Goal: Information Seeking & Learning: Find specific fact

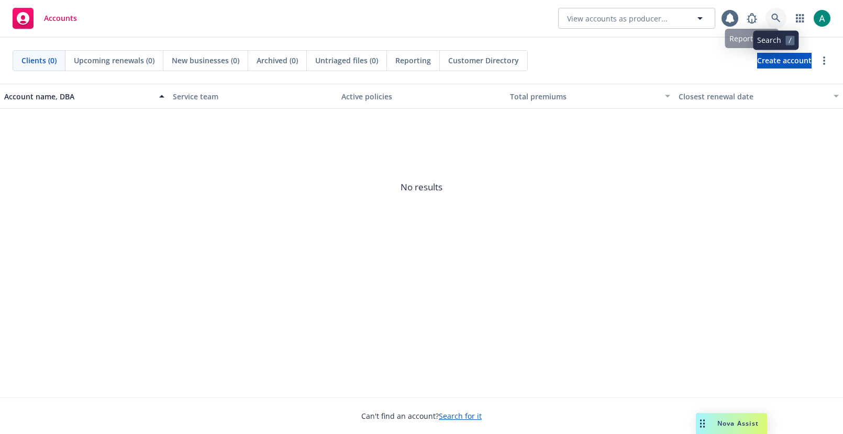
click at [781, 13] on link at bounding box center [775, 18] width 21 height 21
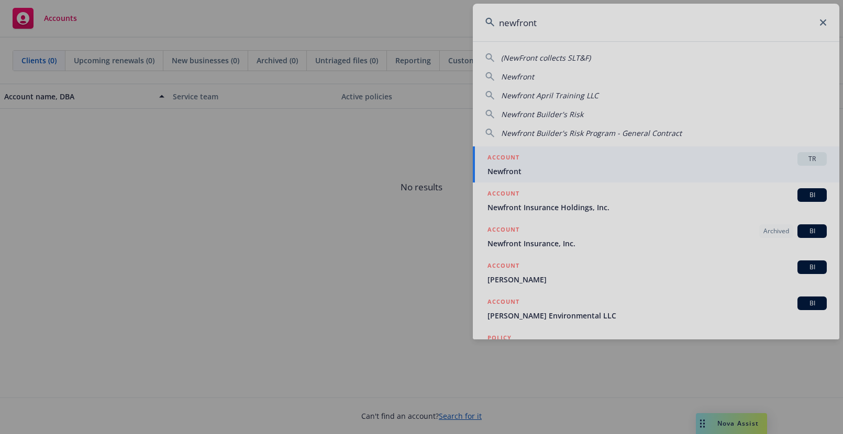
type input "newfront"
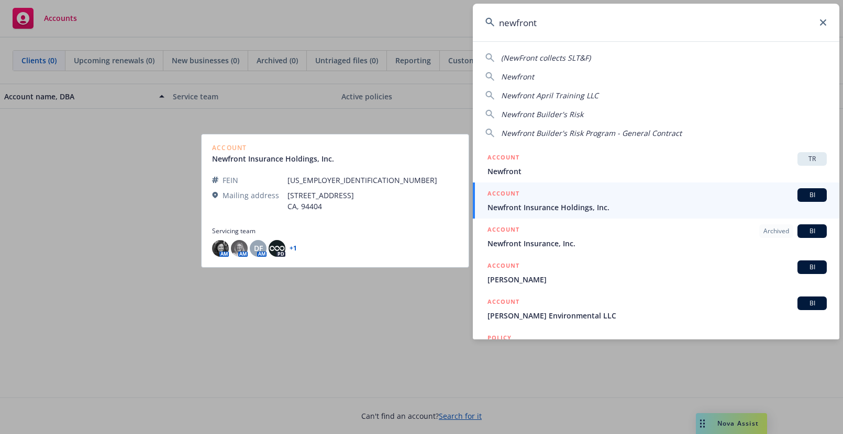
click at [524, 206] on span "Newfront Insurance Holdings, Inc." at bounding box center [656, 207] width 339 height 11
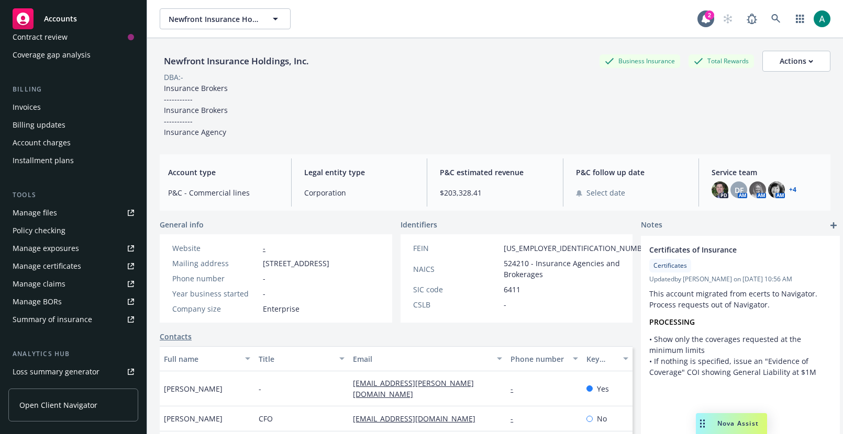
scroll to position [187, 0]
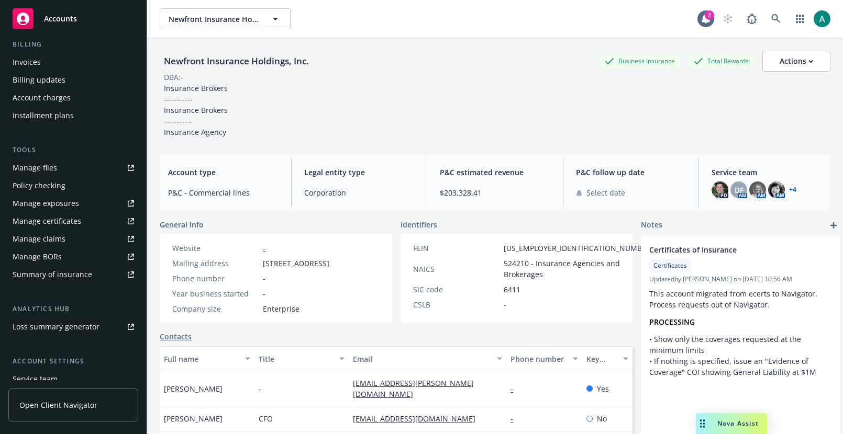
click at [30, 63] on div "Invoices" at bounding box center [27, 62] width 28 height 17
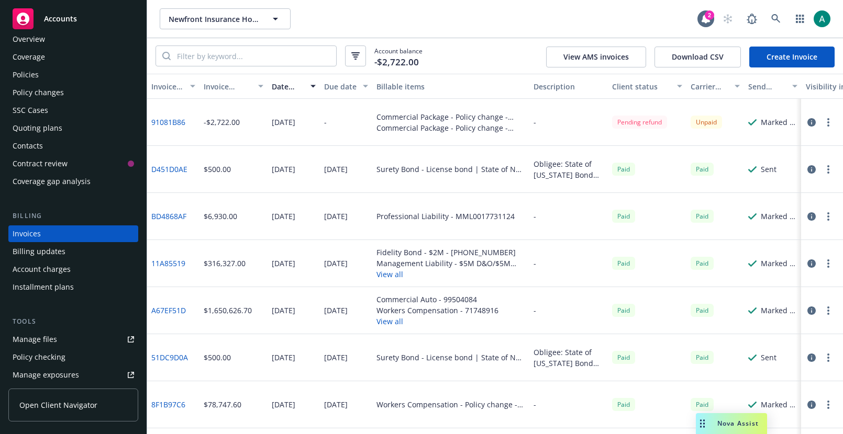
click at [810, 170] on icon "button" at bounding box center [811, 169] width 8 height 8
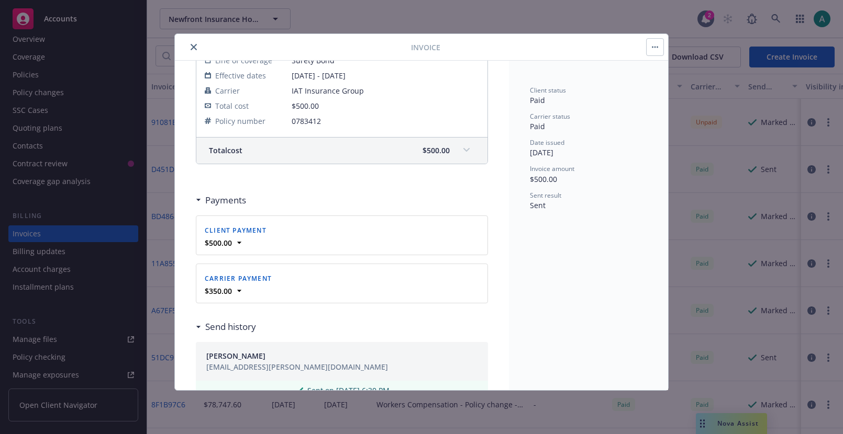
scroll to position [261, 0]
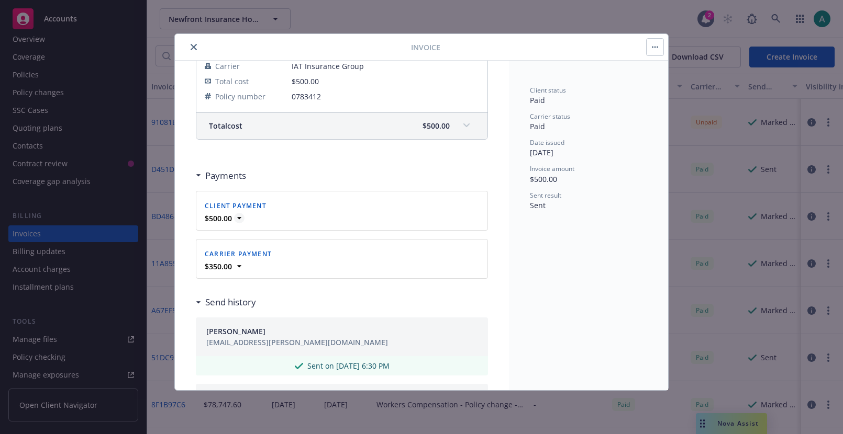
click at [231, 221] on strong "$500.00" at bounding box center [218, 219] width 27 height 10
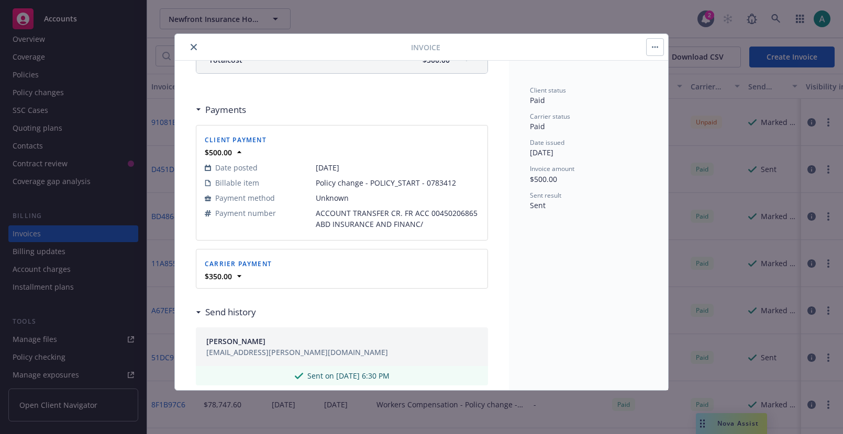
scroll to position [355, 0]
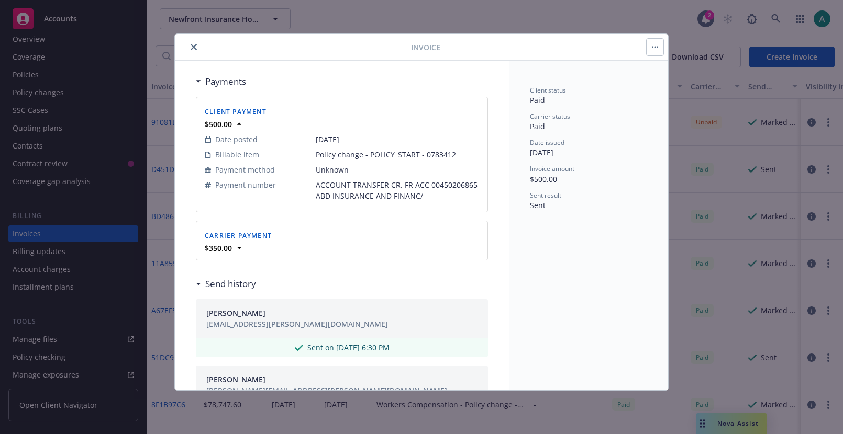
click at [251, 250] on div "$350.00" at bounding box center [342, 248] width 278 height 11
click at [256, 250] on div "$350.00" at bounding box center [342, 248] width 278 height 11
click at [228, 251] on strong "$350.00" at bounding box center [218, 248] width 27 height 10
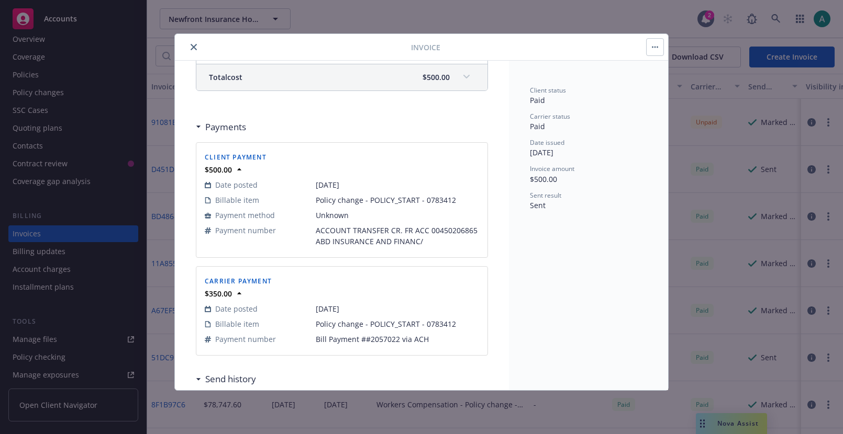
scroll to position [325, 0]
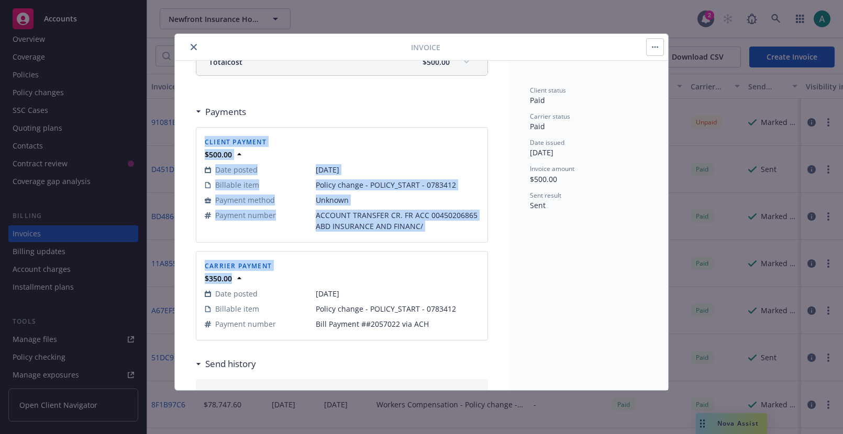
drag, startPoint x: 198, startPoint y: 137, endPoint x: 451, endPoint y: 333, distance: 320.5
click at [451, 333] on div "Client payment $500.00 Date posted [DATE] Billable item Policy change - POLICY_…" at bounding box center [342, 234] width 292 height 222
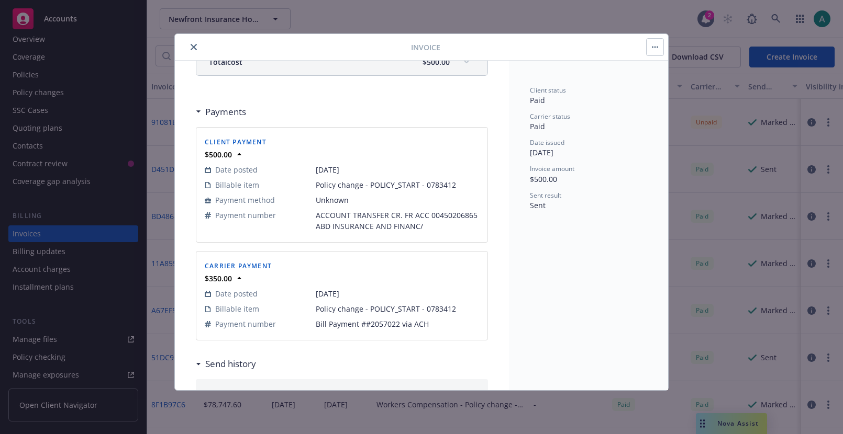
click at [439, 324] on span "Bill Payment ##2057022 via ACH" at bounding box center [397, 324] width 163 height 11
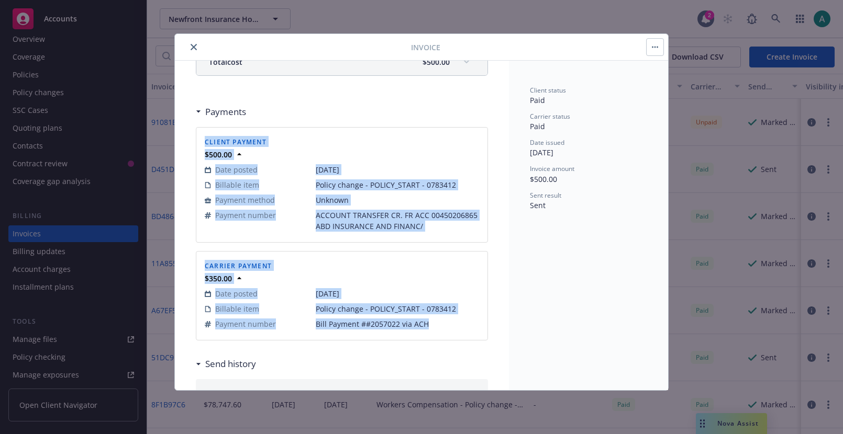
drag, startPoint x: 440, startPoint y: 330, endPoint x: 202, endPoint y: 126, distance: 313.3
click at [202, 126] on div "Client payment $500.00 Date posted [DATE] Billable item Policy change - POLICY_…" at bounding box center [342, 234] width 292 height 222
click at [202, 126] on div "Client payment $500.00 Date posted [DATE] Billable item Policy change - POLICY_…" at bounding box center [342, 185] width 292 height 124
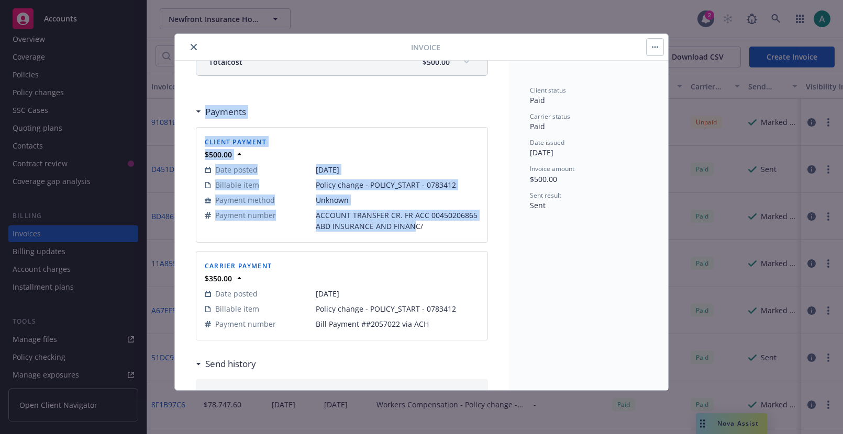
drag, startPoint x: 198, startPoint y: 109, endPoint x: 416, endPoint y: 230, distance: 249.1
click at [416, 230] on div "Payments Client payment $500.00 Date posted [DATE] Billable item Policy change …" at bounding box center [342, 223] width 292 height 244
click at [416, 230] on span "ACCOUNT TRANSFER CR. FR ACC 00450206865 ABD INSURANCE AND FINANC/" at bounding box center [397, 221] width 163 height 22
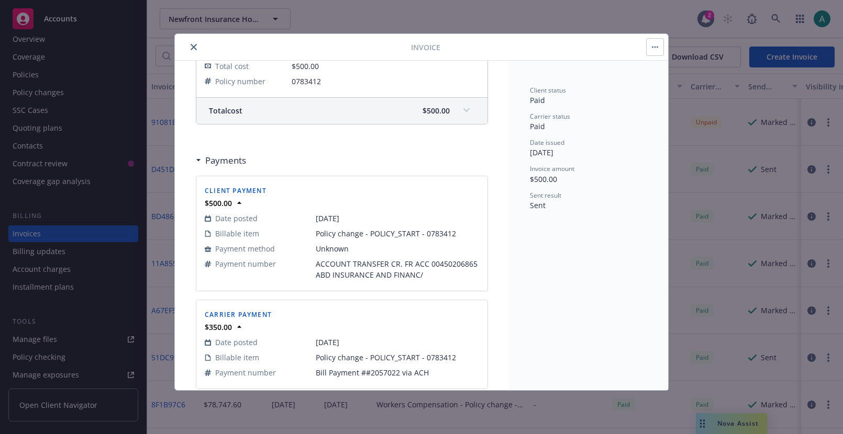
scroll to position [282, 0]
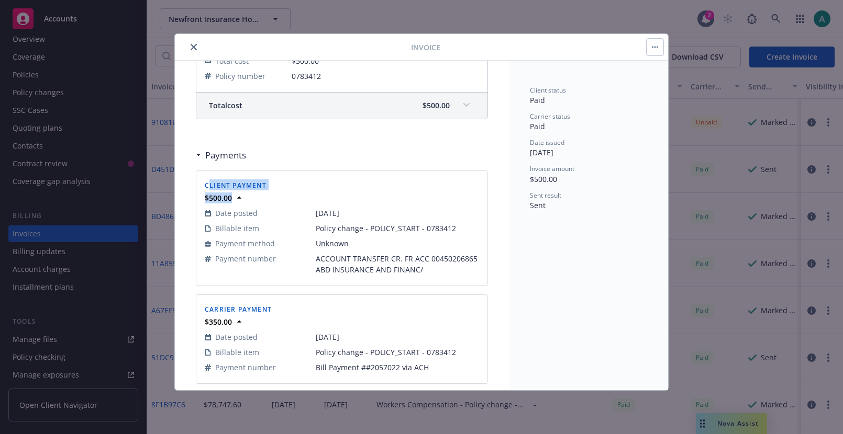
drag, startPoint x: 209, startPoint y: 190, endPoint x: 449, endPoint y: 280, distance: 256.6
click at [449, 280] on div "Client payment $500.00 Date posted [DATE] Billable item Policy change - POLICY_…" at bounding box center [341, 228] width 291 height 115
click at [343, 225] on span "Policy change - POLICY_START - 0783412" at bounding box center [397, 228] width 163 height 11
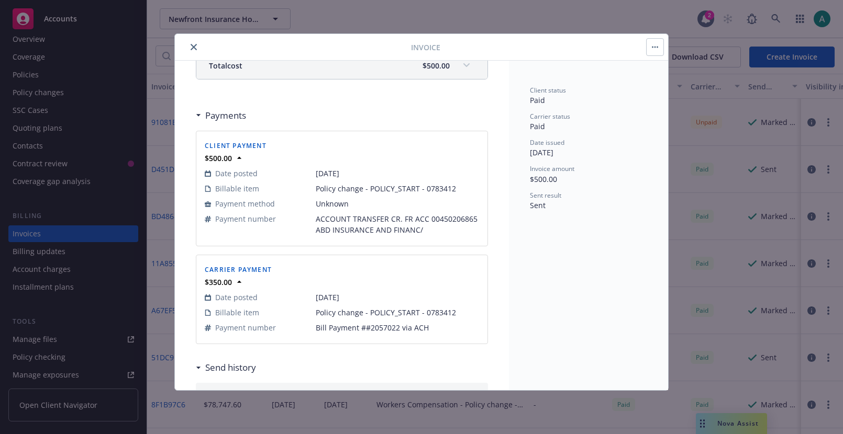
scroll to position [353, 0]
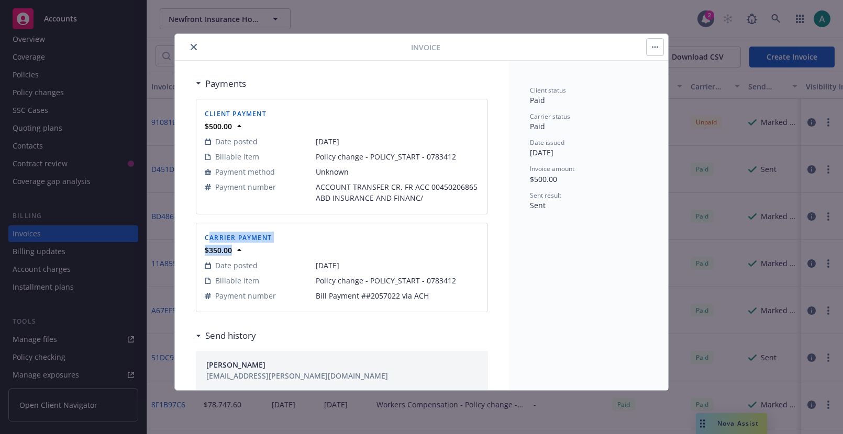
drag, startPoint x: 207, startPoint y: 237, endPoint x: 469, endPoint y: 310, distance: 271.9
click at [470, 310] on div "Carrier payment $350.00 Date posted [DATE] Billable item Policy change - POLICY…" at bounding box center [341, 268] width 291 height 88
click at [469, 310] on div "Carrier payment $350.00 Date posted [DATE] Billable item Policy change - POLICY…" at bounding box center [341, 268] width 291 height 88
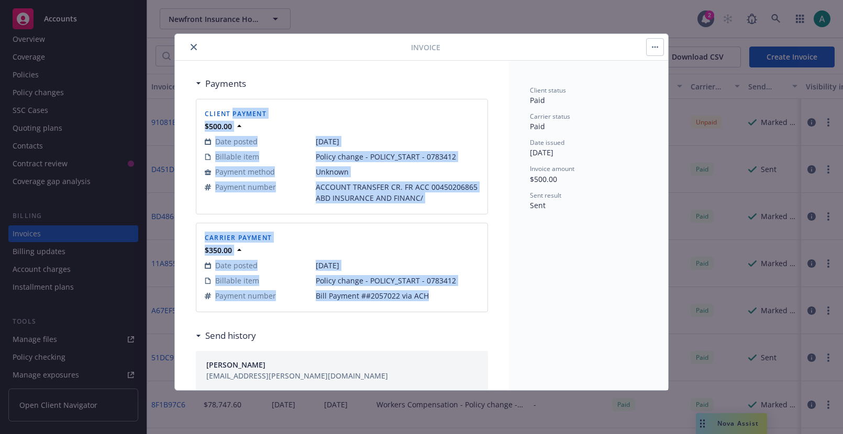
drag, startPoint x: 453, startPoint y: 299, endPoint x: 233, endPoint y: 113, distance: 288.2
click at [233, 113] on div "Client payment $500.00 Date posted [DATE] Billable item Policy change - POLICY_…" at bounding box center [342, 206] width 292 height 222
click at [341, 295] on span "Bill Payment ##2057022 via ACH" at bounding box center [397, 296] width 163 height 11
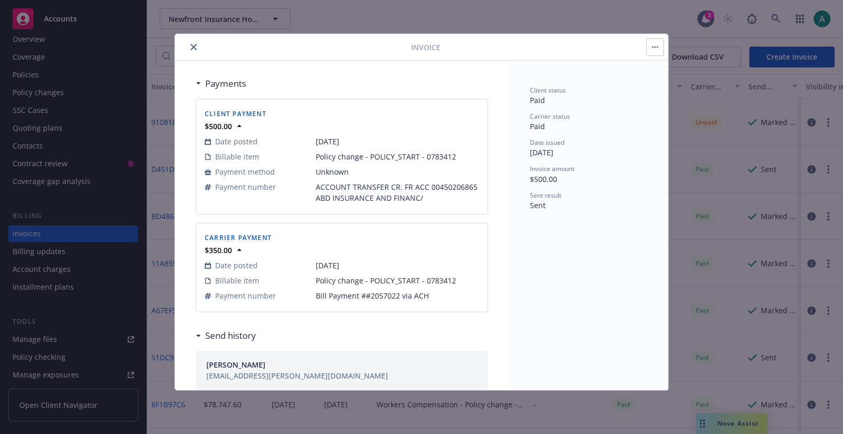
click at [337, 282] on span "Policy change - POLICY_START - 0783412" at bounding box center [397, 280] width 163 height 11
click at [364, 280] on span "Policy change - POLICY_START - 0783412" at bounding box center [397, 280] width 163 height 11
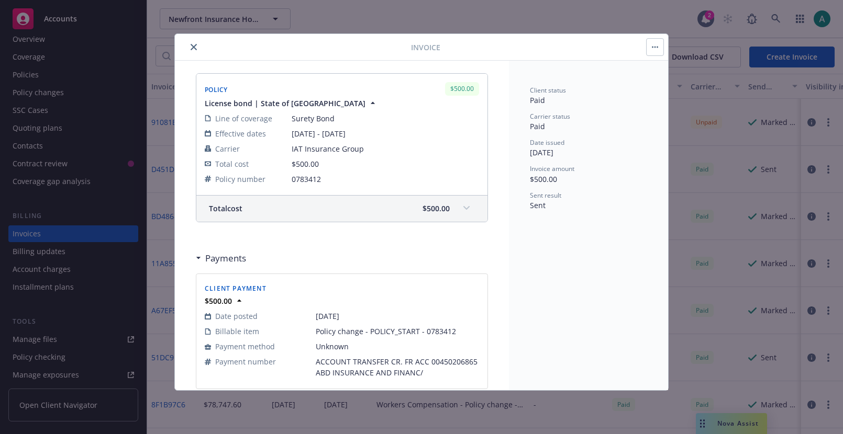
scroll to position [159, 0]
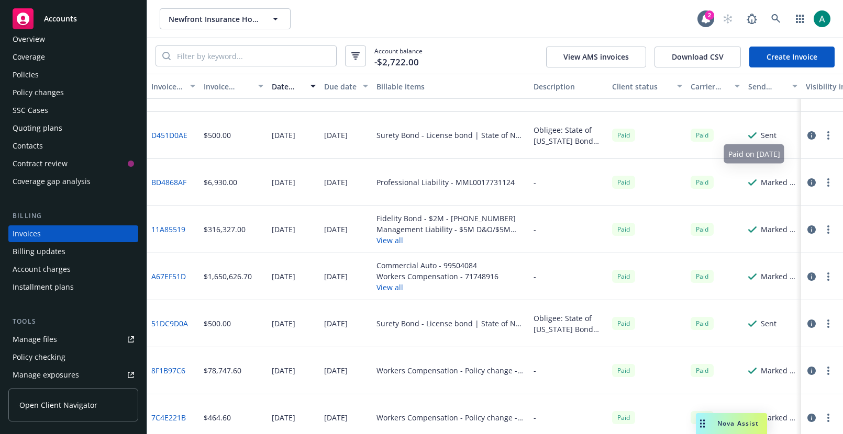
scroll to position [41, 0]
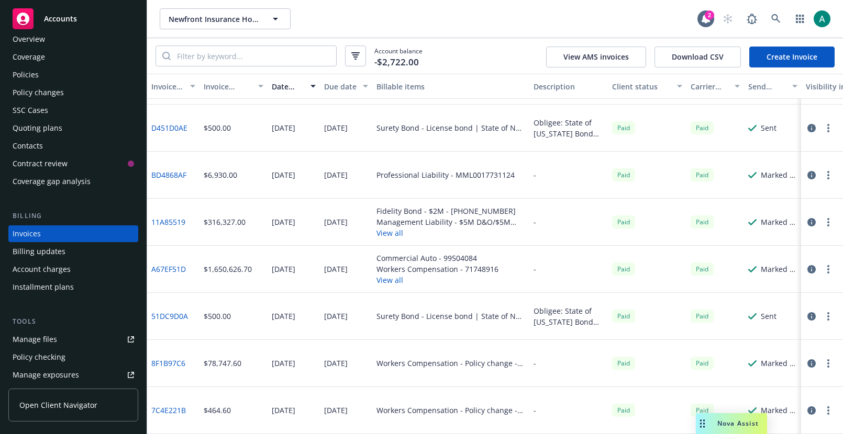
click at [816, 222] on button "button" at bounding box center [811, 222] width 13 height 13
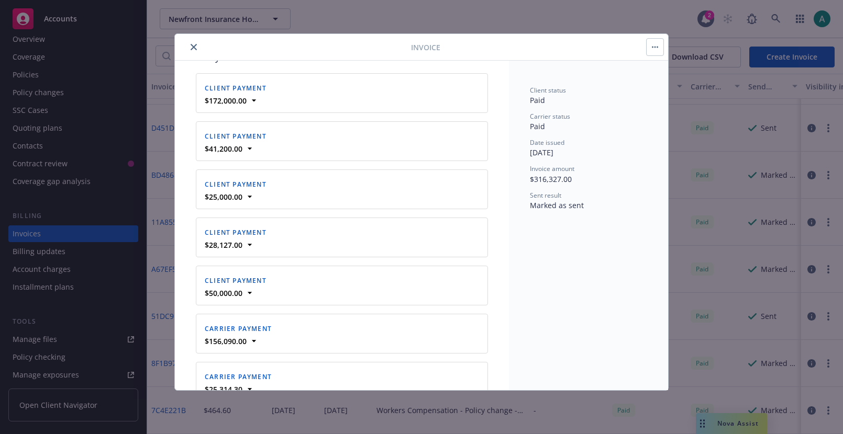
scroll to position [1077, 0]
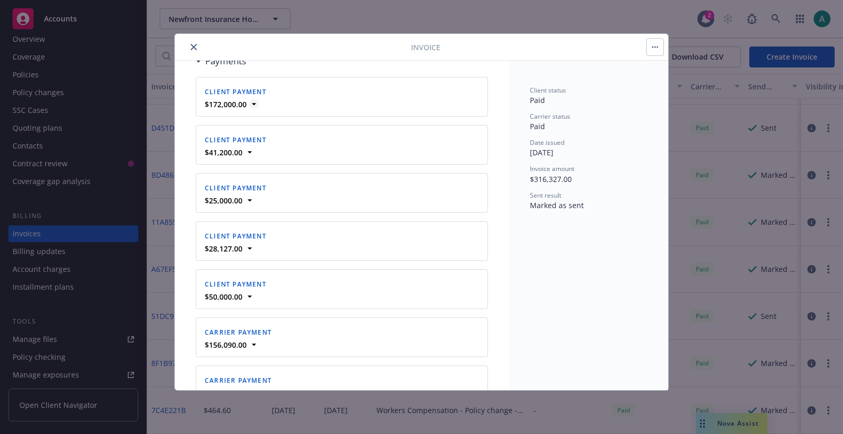
click at [219, 104] on strong "$172,000.00" at bounding box center [226, 104] width 42 height 10
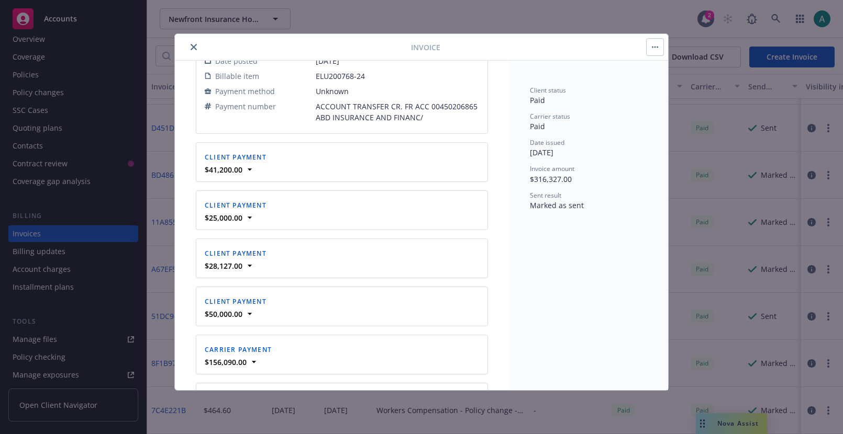
scroll to position [1142, 0]
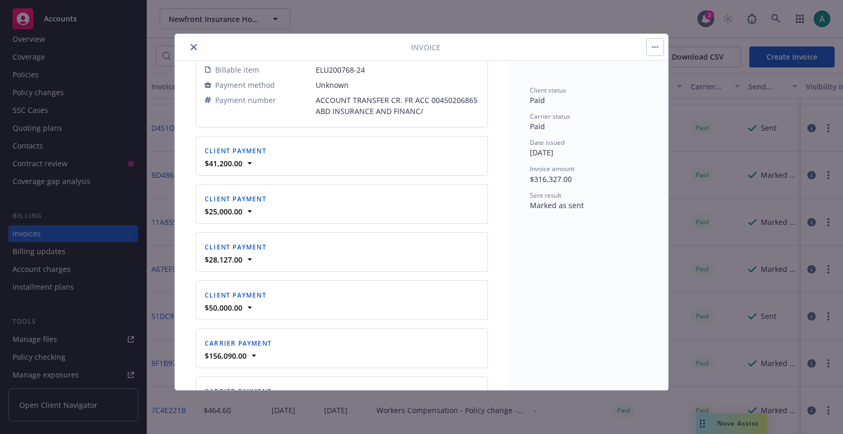
click at [243, 163] on div "$41,200.00" at bounding box center [342, 163] width 278 height 11
click at [249, 165] on icon at bounding box center [249, 163] width 10 height 10
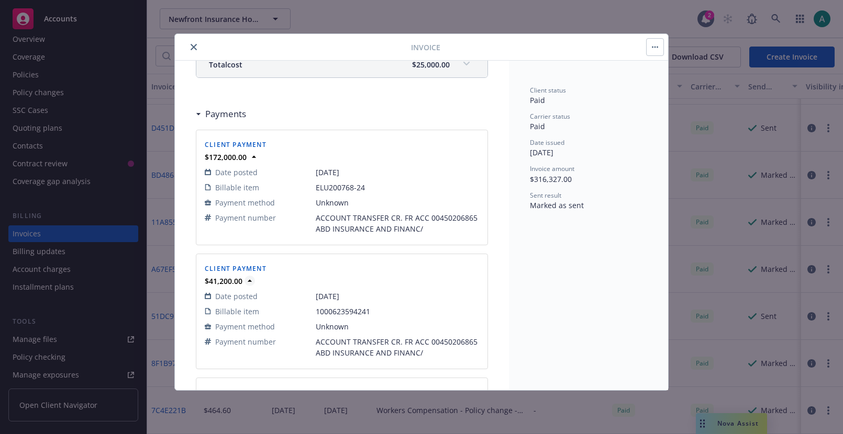
scroll to position [995, 0]
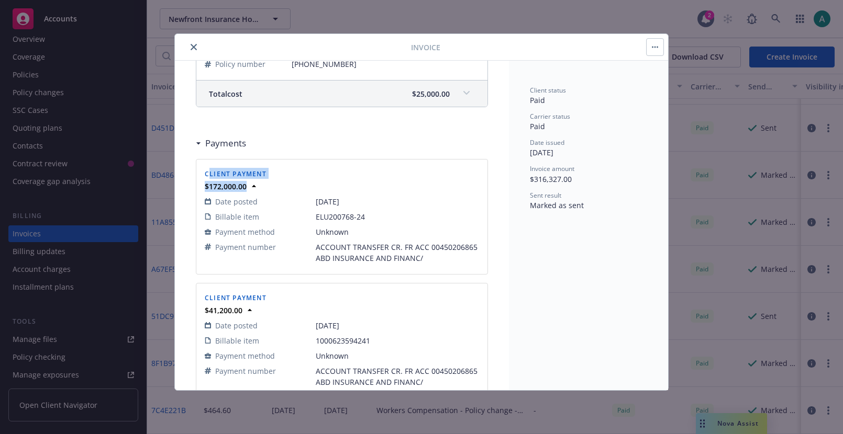
drag, startPoint x: 209, startPoint y: 175, endPoint x: 282, endPoint y: 185, distance: 73.4
click at [282, 186] on div "Client payment $172,000.00" at bounding box center [342, 179] width 278 height 26
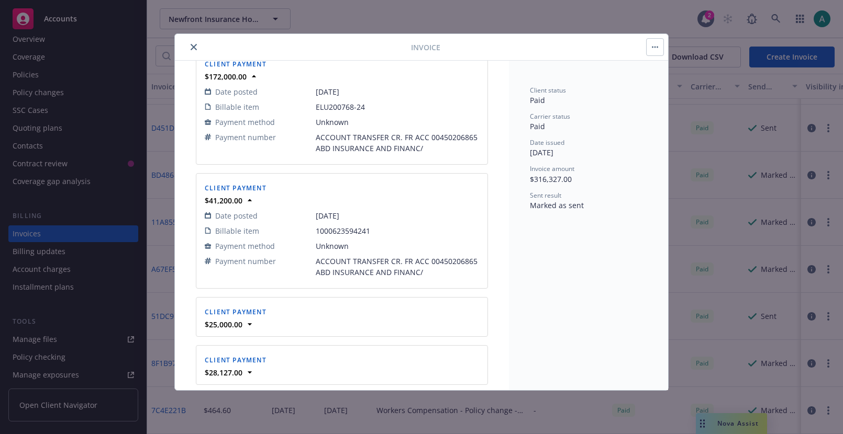
click at [278, 177] on div "Client payment $41,200.00 Date posted [DATE] Billable item 1000623594241 Paymen…" at bounding box center [341, 231] width 291 height 115
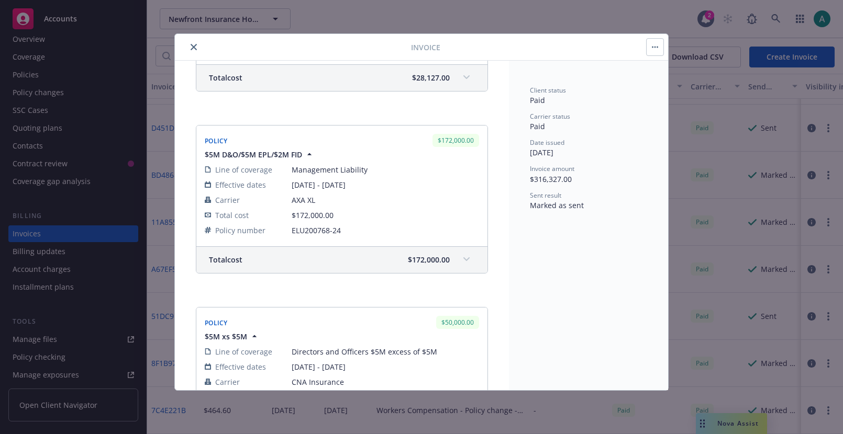
scroll to position [268, 0]
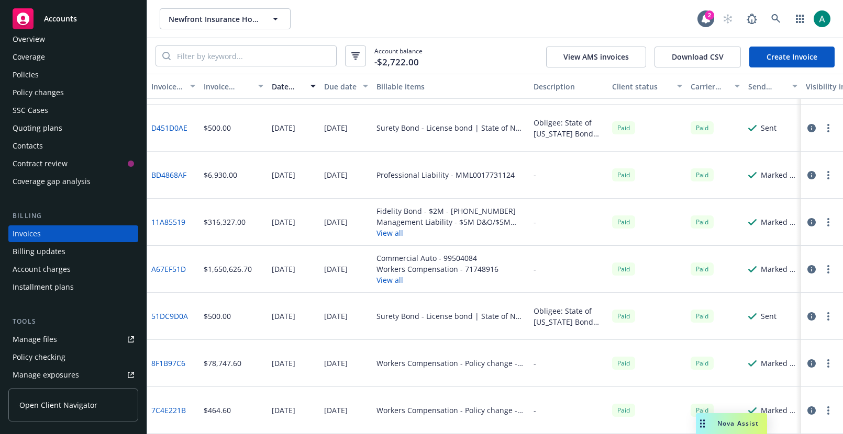
click at [43, 70] on div "Policies" at bounding box center [73, 74] width 121 height 17
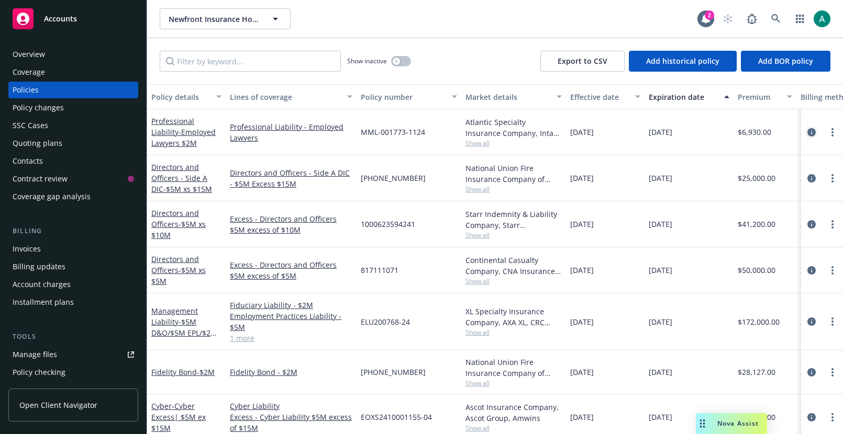
click at [811, 127] on link "circleInformation" at bounding box center [811, 132] width 13 height 13
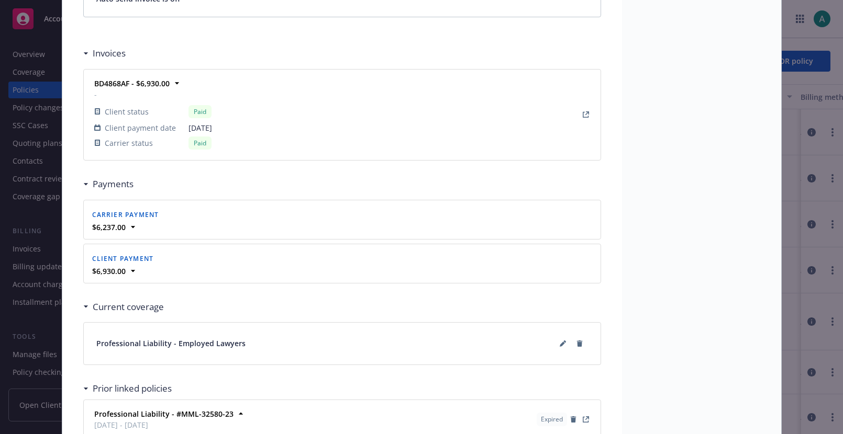
scroll to position [851, 0]
click at [139, 225] on div "$6,237.00" at bounding box center [342, 226] width 504 height 11
click at [135, 225] on icon at bounding box center [133, 226] width 10 height 10
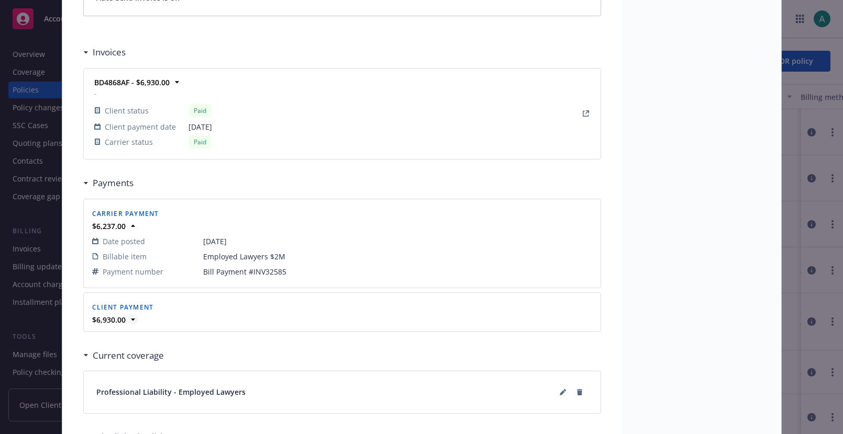
click at [130, 324] on icon at bounding box center [133, 320] width 10 height 10
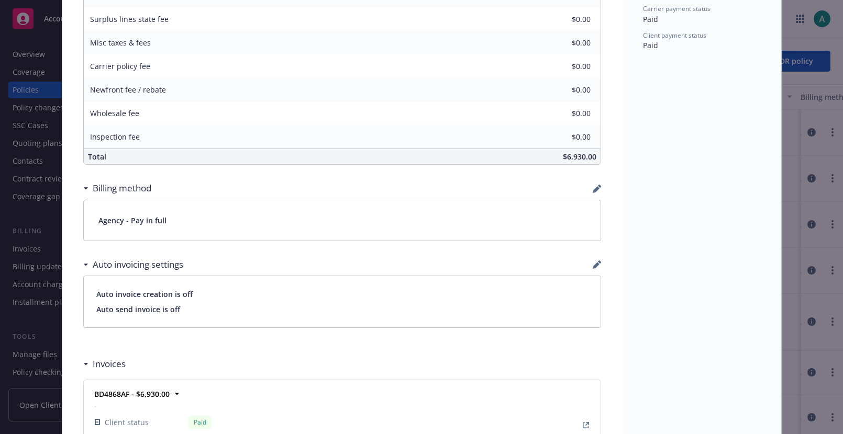
scroll to position [0, 0]
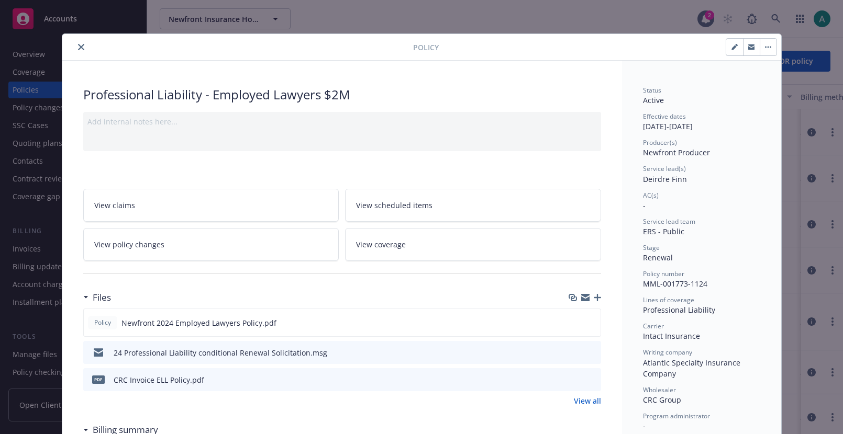
click at [79, 42] on button "close" at bounding box center [81, 47] width 13 height 13
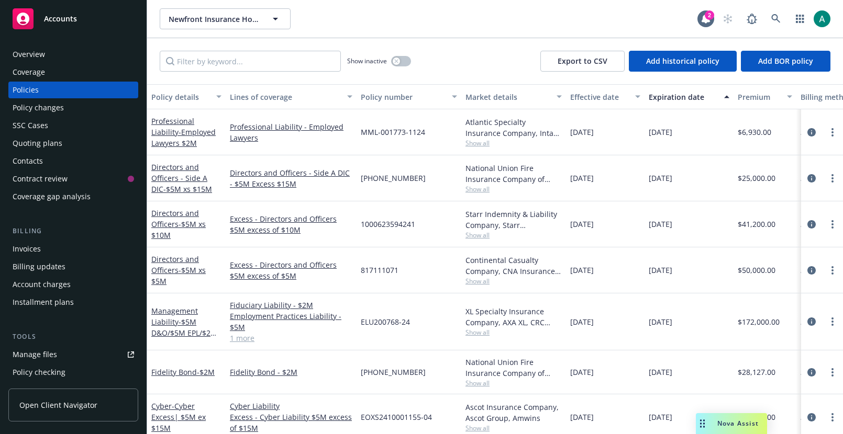
click at [44, 52] on div "Overview" at bounding box center [73, 54] width 121 height 17
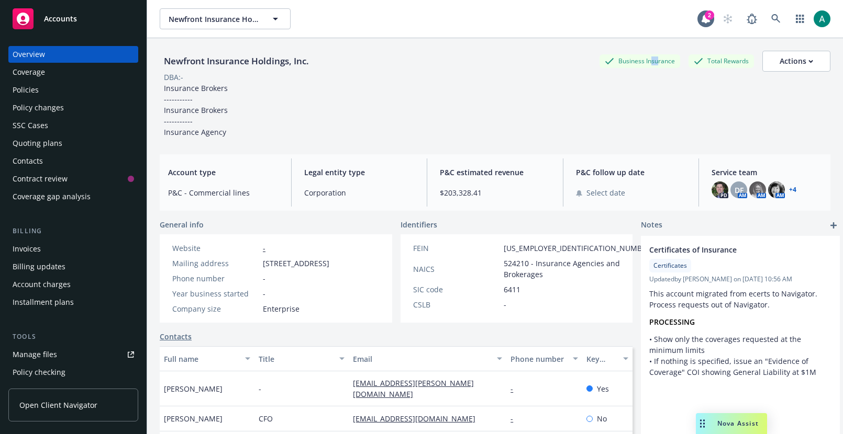
drag, startPoint x: 658, startPoint y: 64, endPoint x: 652, endPoint y: 64, distance: 6.3
click at [652, 64] on div "Business Insurance" at bounding box center [639, 60] width 81 height 13
click at [650, 64] on div "Business Insurance" at bounding box center [639, 60] width 81 height 13
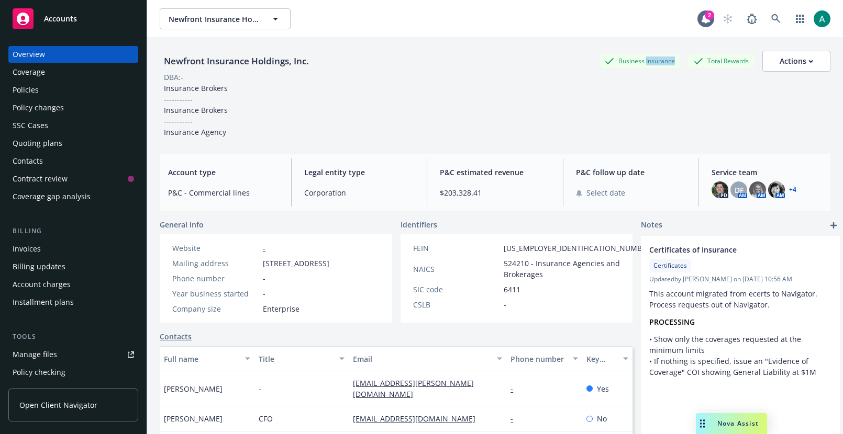
click at [650, 64] on div "Business Insurance" at bounding box center [639, 60] width 81 height 13
click at [706, 57] on div "Total Rewards" at bounding box center [720, 60] width 65 height 13
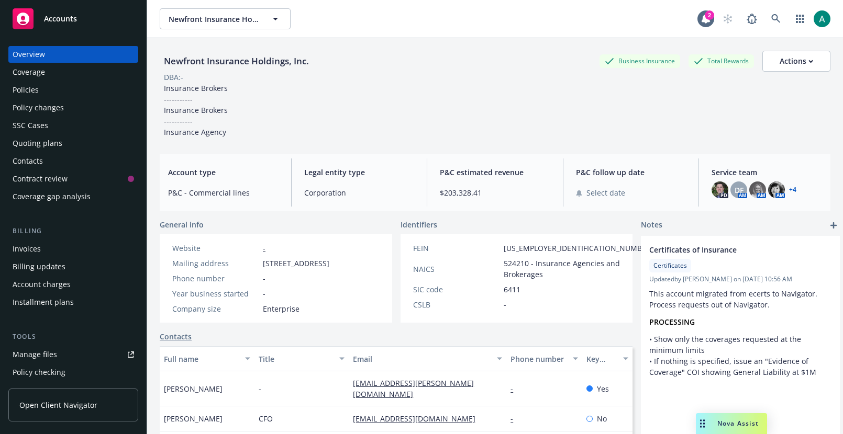
click at [706, 57] on div "Total Rewards" at bounding box center [720, 60] width 65 height 13
